Goal: Transaction & Acquisition: Purchase product/service

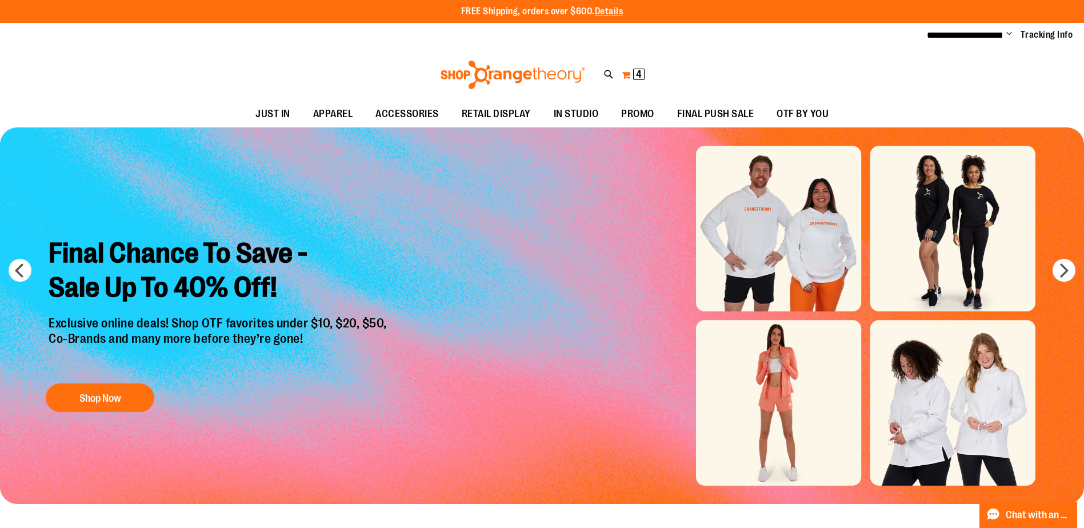
click at [627, 74] on button "My Cart 4 4 items" at bounding box center [633, 75] width 24 height 18
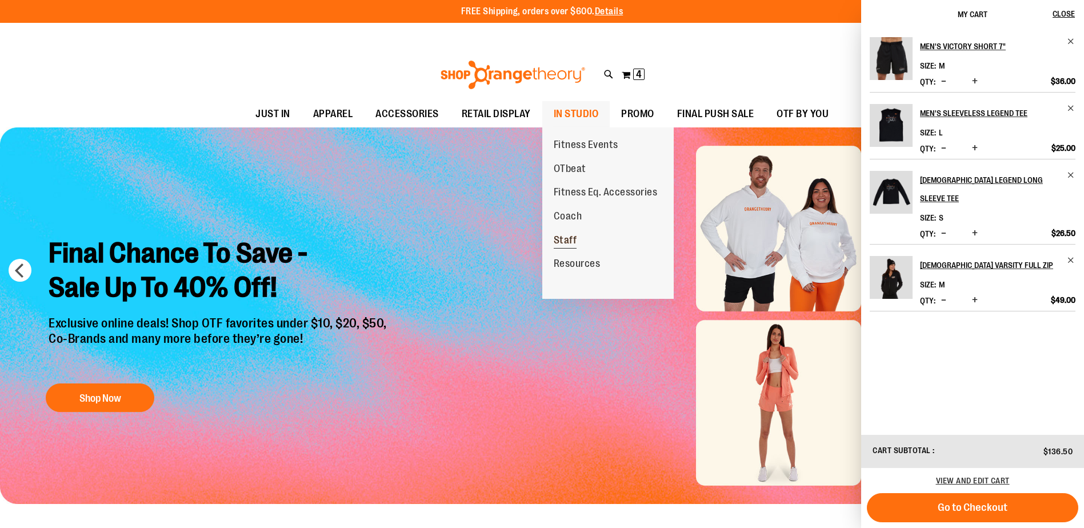
click at [568, 246] on span "Staff" at bounding box center [565, 241] width 23 height 14
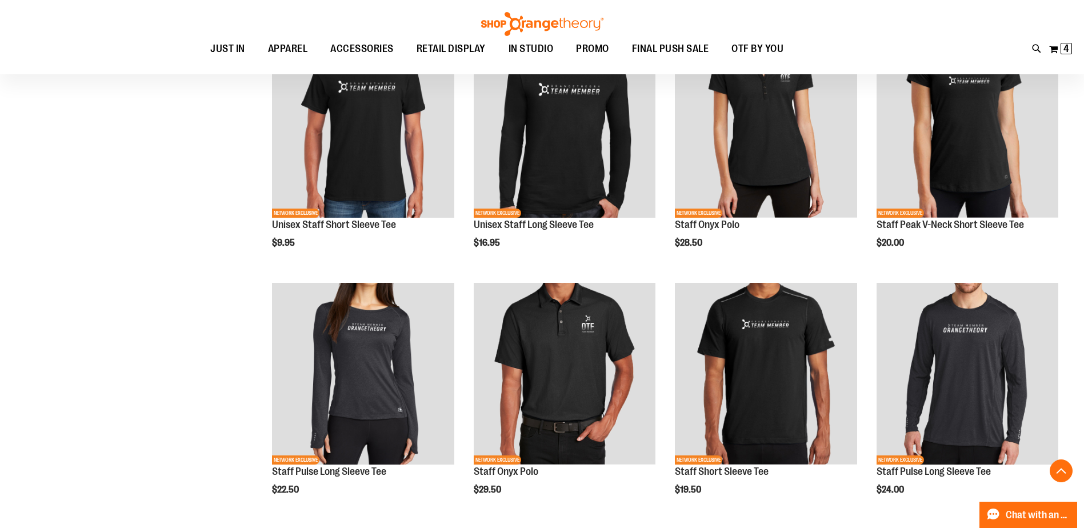
scroll to position [456, 0]
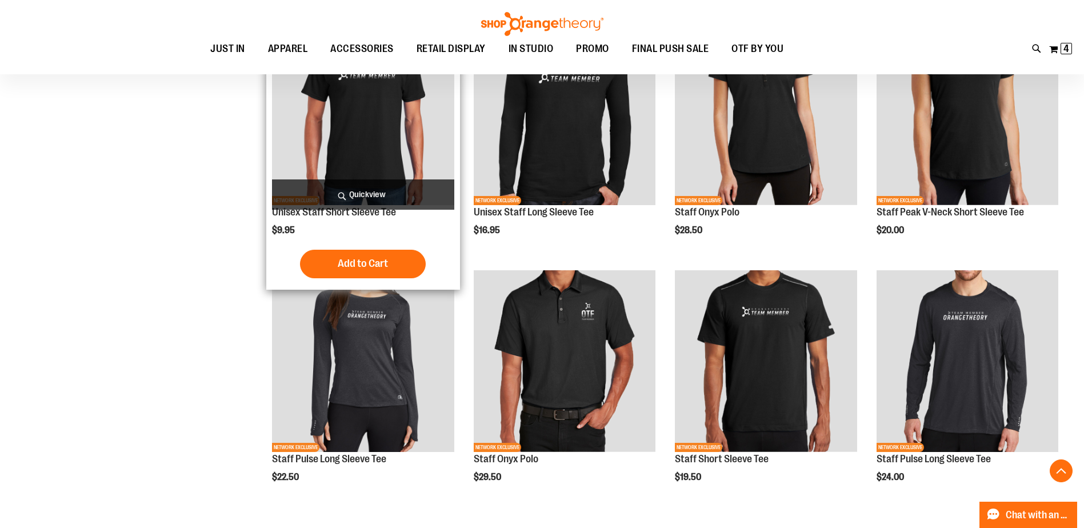
type input "**********"
click at [300, 99] on img "product" at bounding box center [363, 114] width 182 height 182
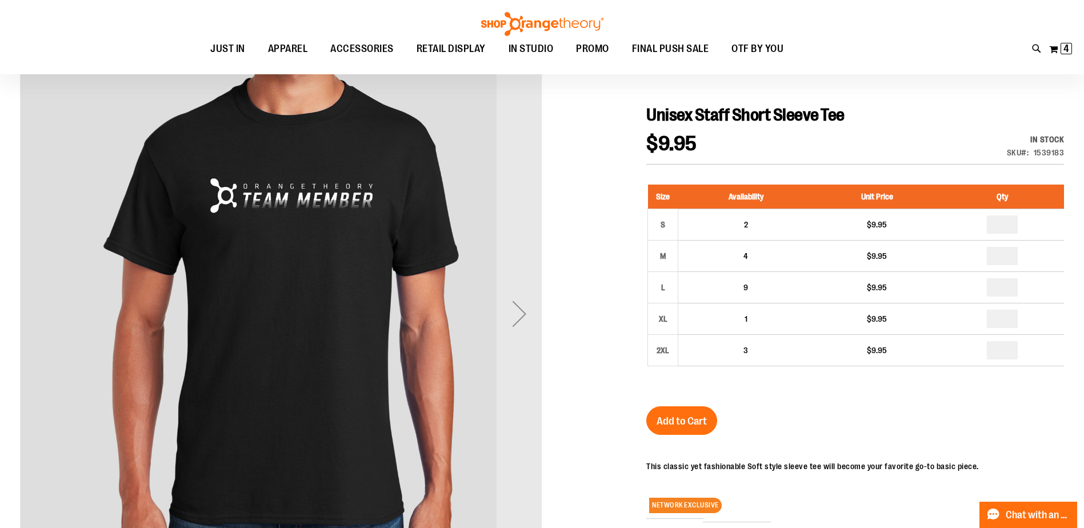
scroll to position [114, 0]
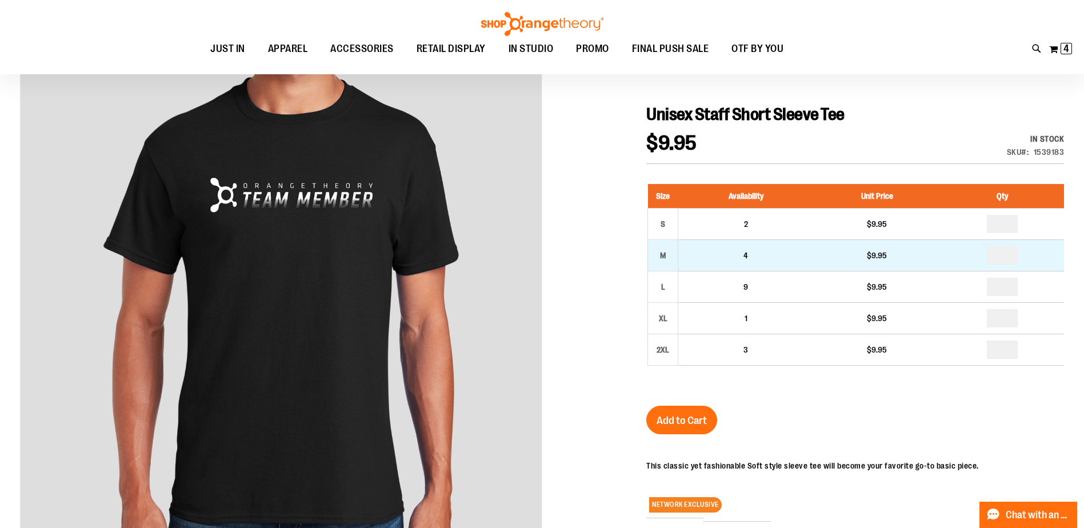
type input "**********"
drag, startPoint x: 998, startPoint y: 255, endPoint x: 1008, endPoint y: 254, distance: 10.3
click at [1008, 254] on input "number" at bounding box center [1002, 255] width 31 height 18
type input "*"
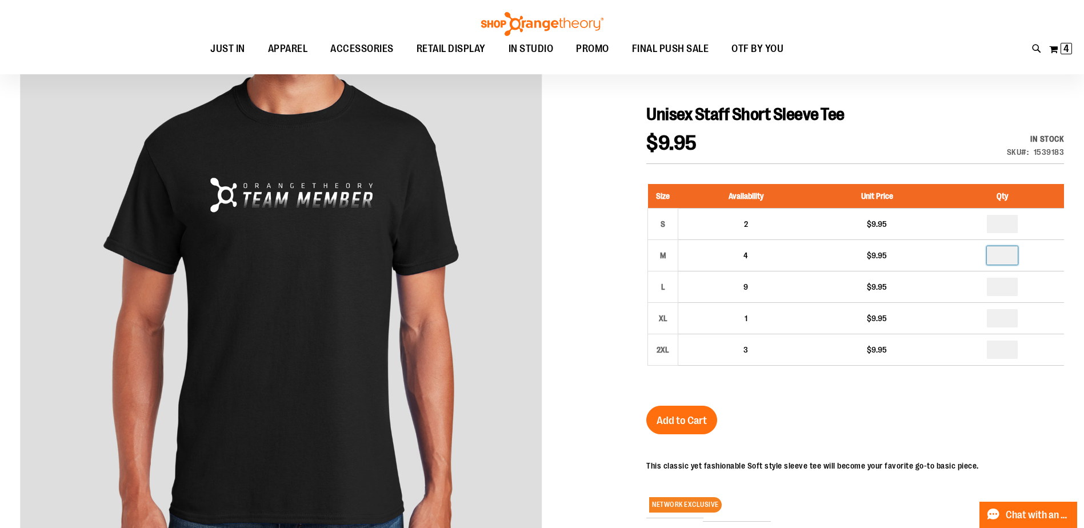
click at [916, 94] on div at bounding box center [542, 370] width 1044 height 636
click at [681, 430] on button "Add to Cart" at bounding box center [681, 420] width 71 height 29
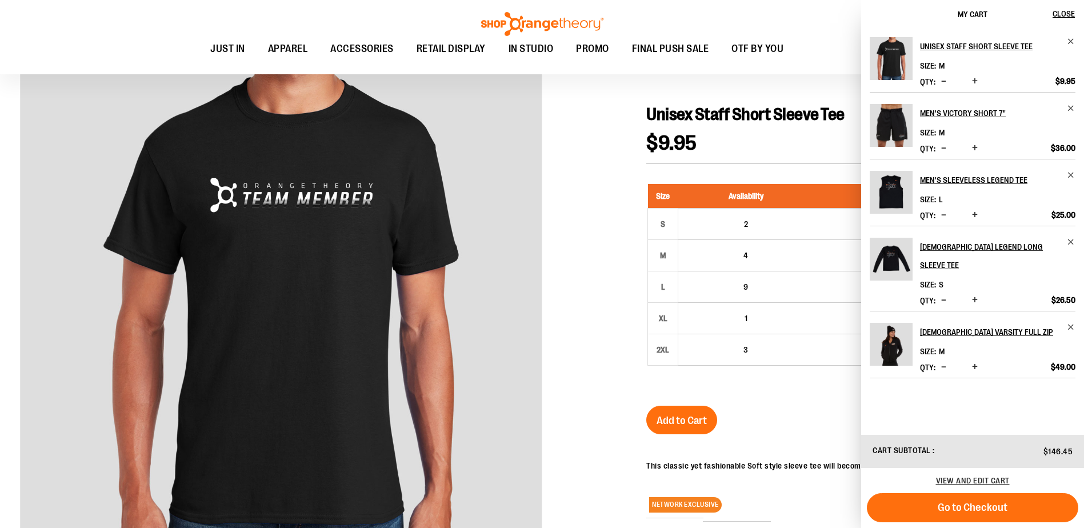
drag, startPoint x: 557, startPoint y: 293, endPoint x: 602, endPoint y: 286, distance: 45.7
click at [557, 293] on div at bounding box center [542, 370] width 1044 height 636
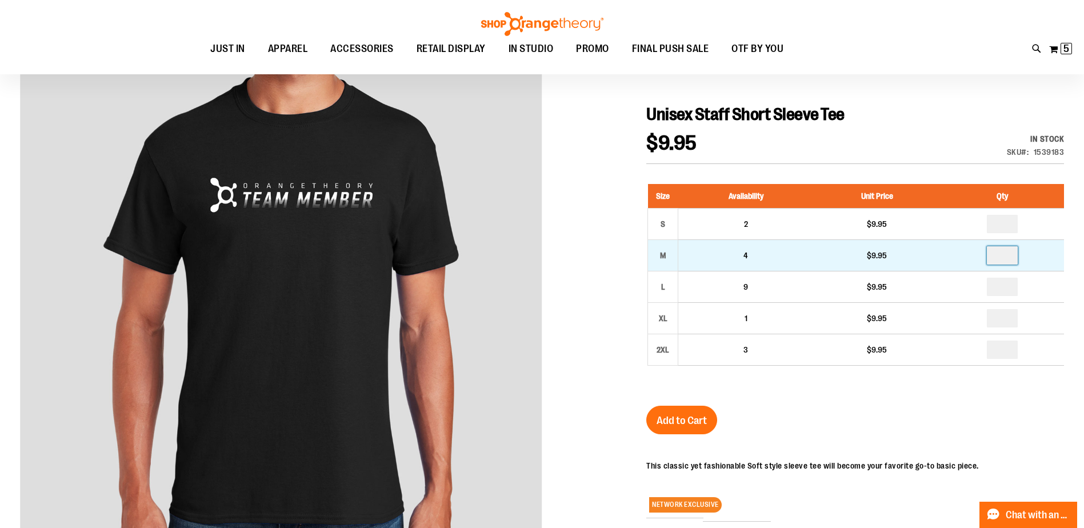
click at [1011, 259] on input "*" at bounding box center [1002, 255] width 31 height 18
type input "*"
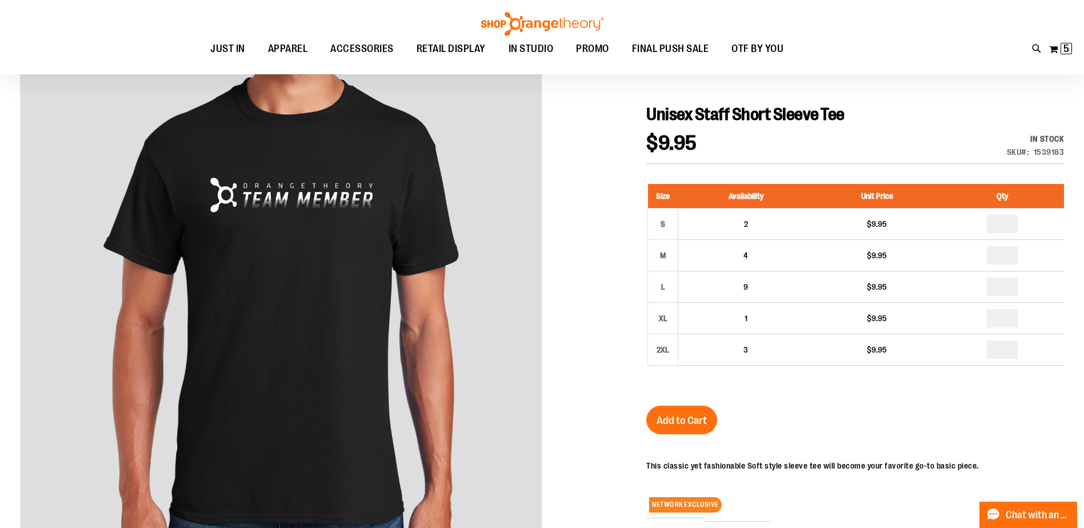
click at [999, 440] on div "Unisex Staff Short Sleeve Tee $9.95 In stock Only %1 left SKU 1539183 Size Avai…" at bounding box center [855, 396] width 418 height 584
click at [676, 421] on span "Add to Cart" at bounding box center [681, 420] width 50 height 13
